Goal: Subscribe to service/newsletter

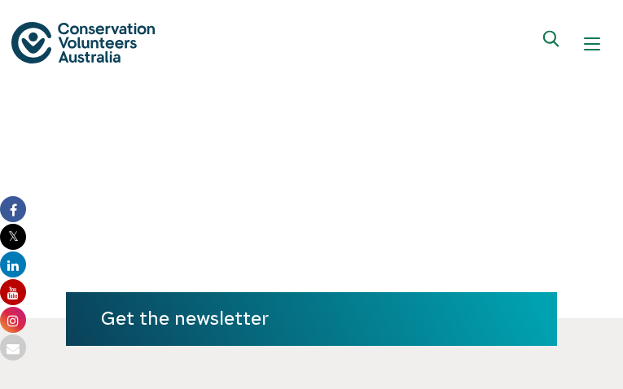
type input "[EMAIL_ADDRESS][DOMAIN_NAME]"
type input "cuSEUaCXkAWTFr"
type input "[EMAIL_ADDRESS][DOMAIN_NAME]"
type input "XeOrSvYpqv"
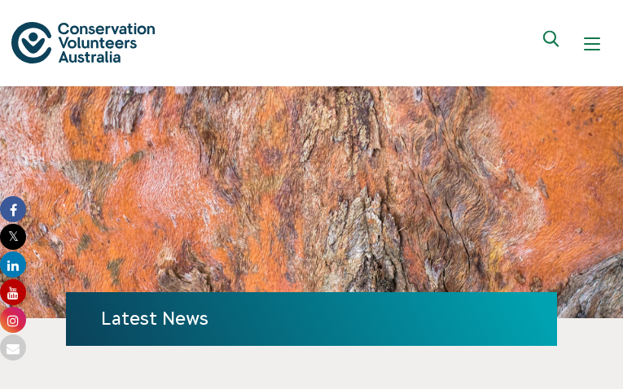
type input "[EMAIL_ADDRESS][DOMAIN_NAME]"
type input "FIMCeDumtGLeiC"
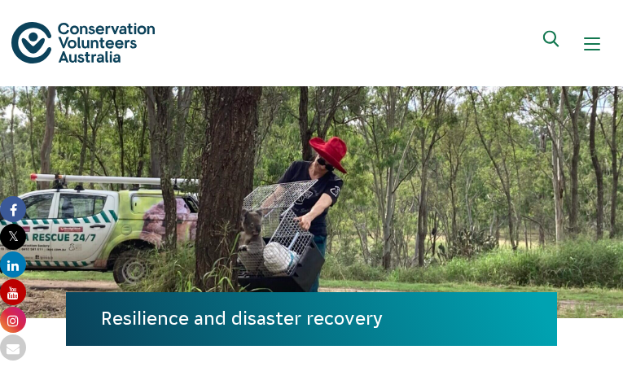
type input "[EMAIL_ADDRESS][DOMAIN_NAME]"
type input "molqHYADrIIl"
